Goal: Check status: Check status

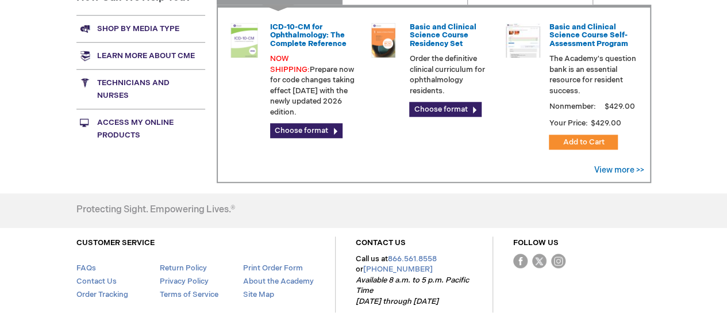
scroll to position [546, 0]
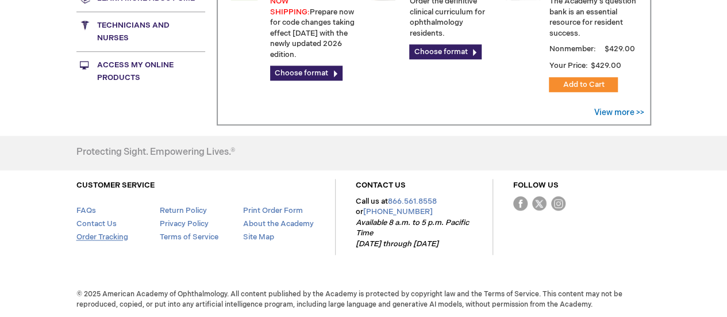
click at [108, 236] on link "Order Tracking" at bounding box center [102, 236] width 52 height 9
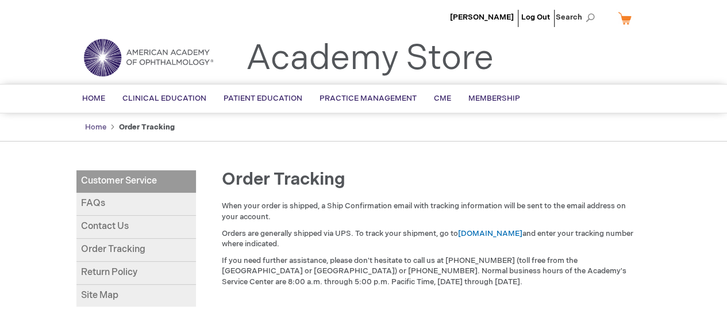
click at [94, 125] on link "Home" at bounding box center [95, 126] width 21 height 9
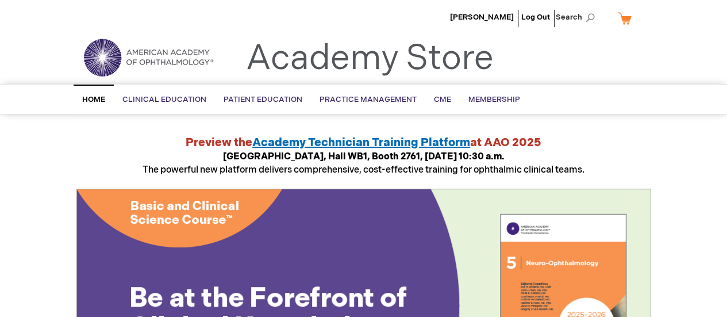
click at [136, 52] on img at bounding box center [148, 57] width 138 height 41
